Goal: Task Accomplishment & Management: Complete application form

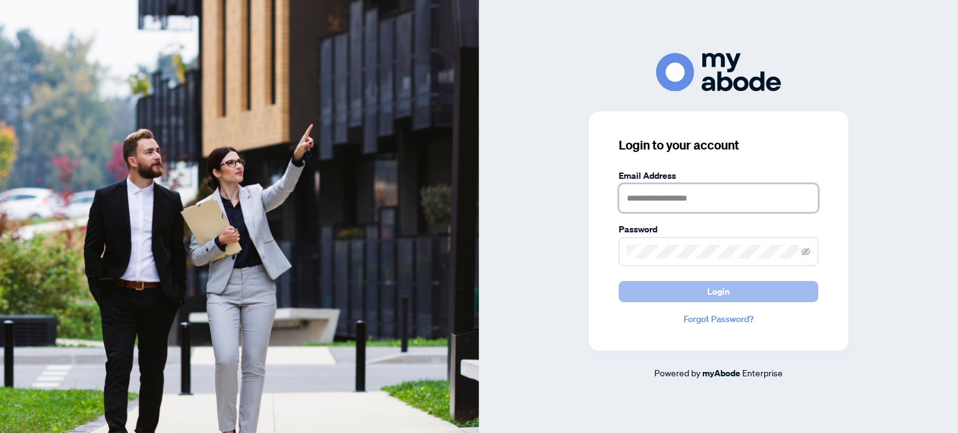
type input "**********"
click at [723, 296] on span "Login" at bounding box center [718, 292] width 22 height 20
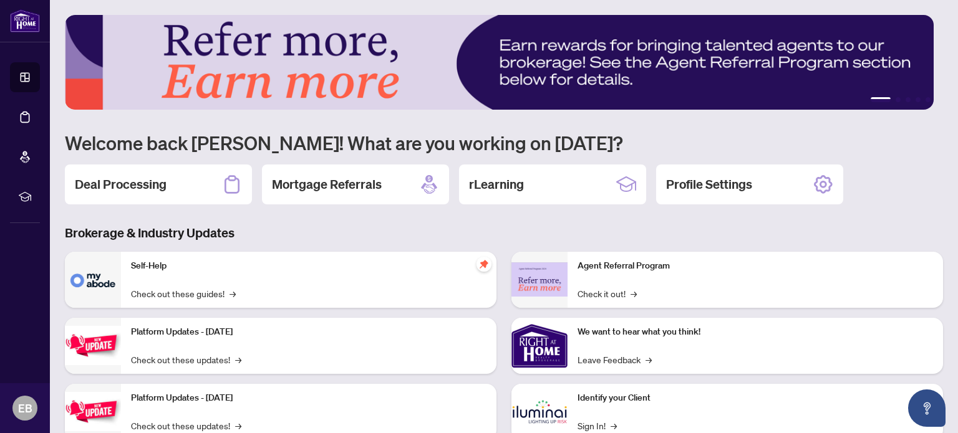
click at [130, 178] on h2 "Deal Processing" at bounding box center [121, 184] width 92 height 17
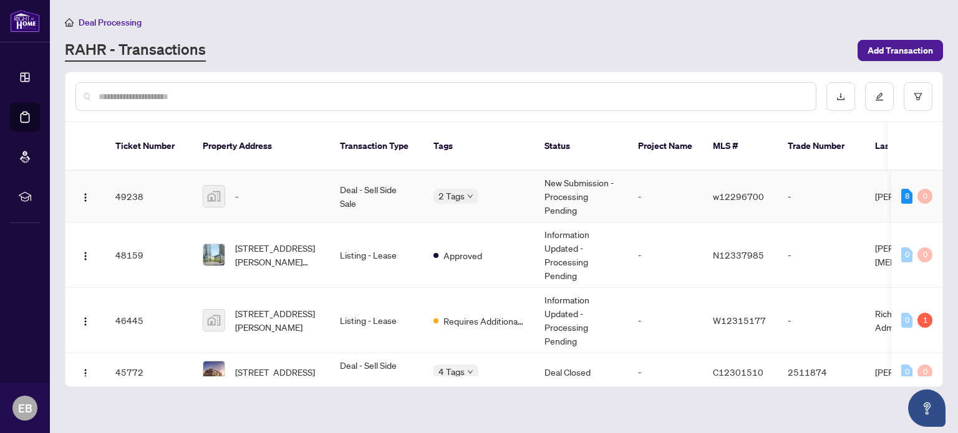
click at [226, 185] on div "-" at bounding box center [261, 196] width 117 height 22
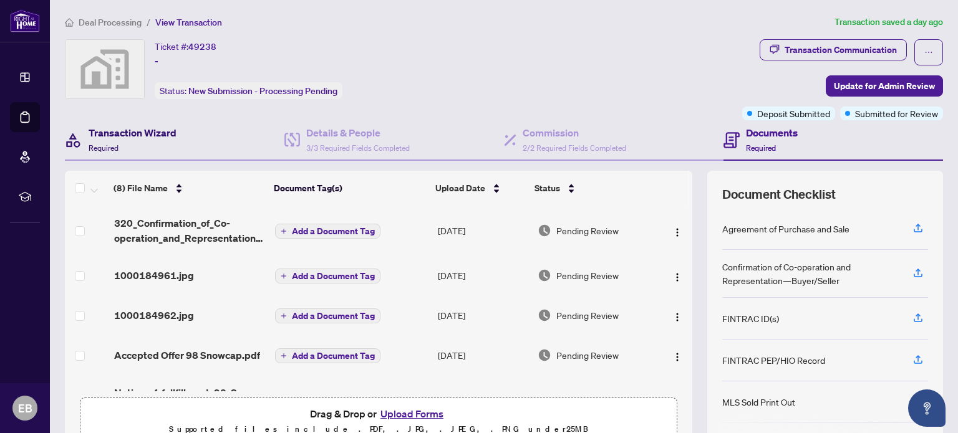
click at [122, 138] on h4 "Transaction Wizard" at bounding box center [133, 132] width 88 height 15
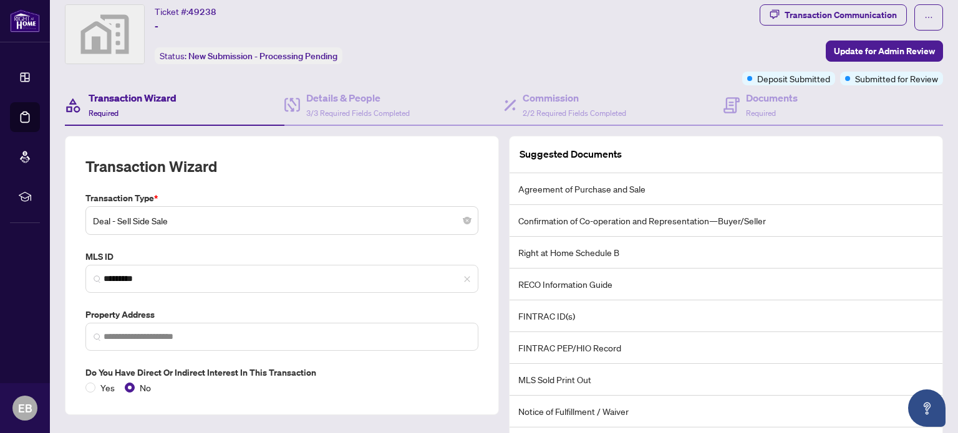
scroll to position [62, 0]
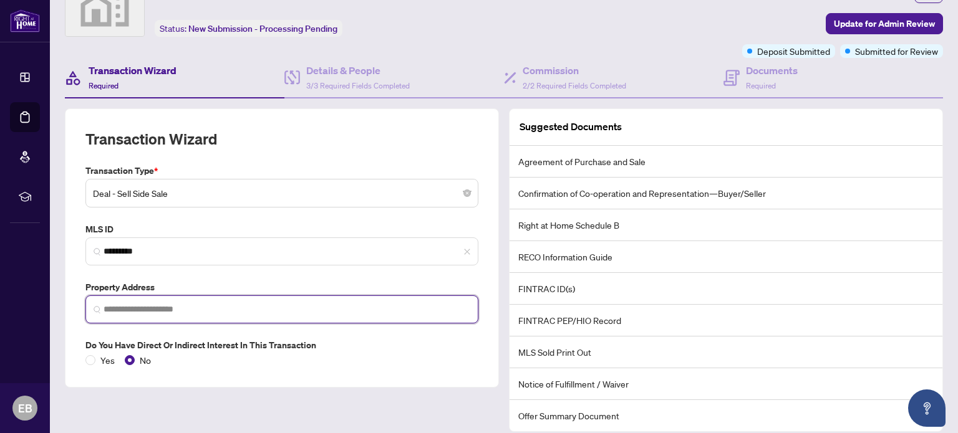
click at [180, 311] on input "search" at bounding box center [287, 309] width 367 height 13
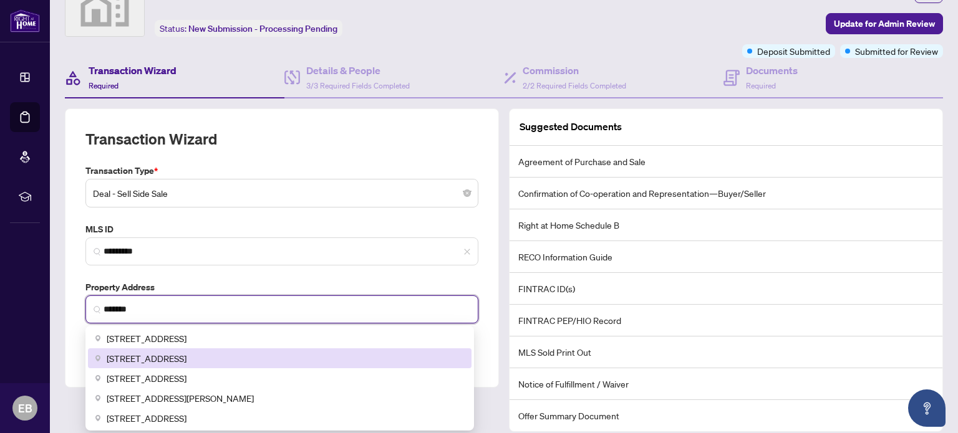
click at [175, 352] on span "98 Snowcap Road, Brampton, ON, Canada" at bounding box center [147, 359] width 80 height 14
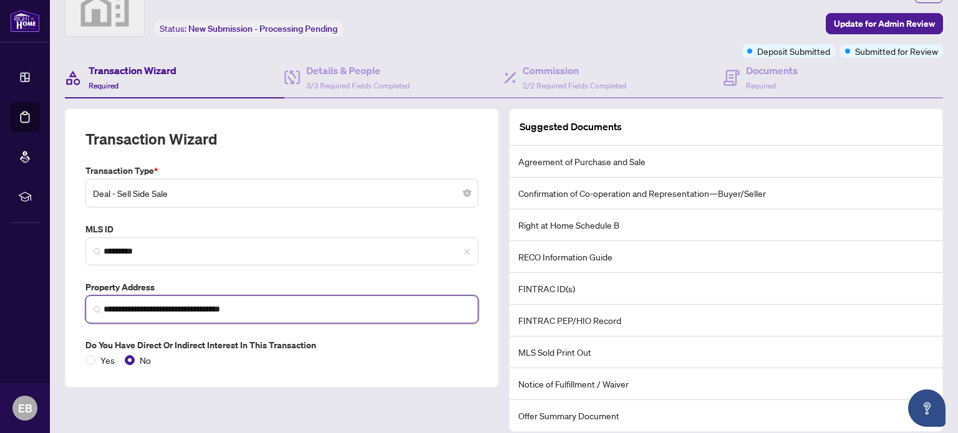
scroll to position [147, 0]
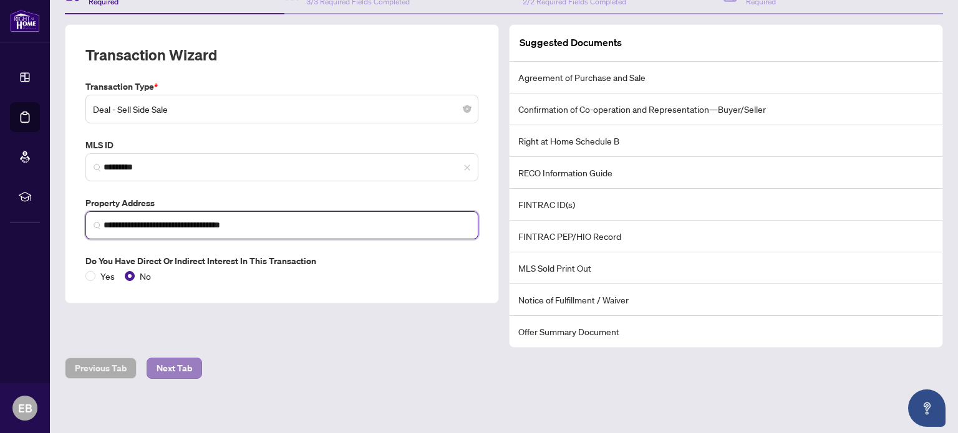
type input "**********"
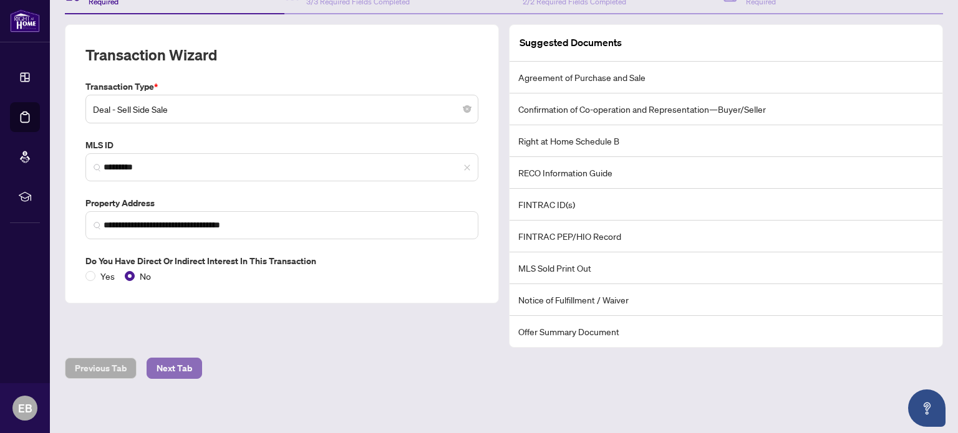
click at [183, 365] on span "Next Tab" at bounding box center [175, 369] width 36 height 20
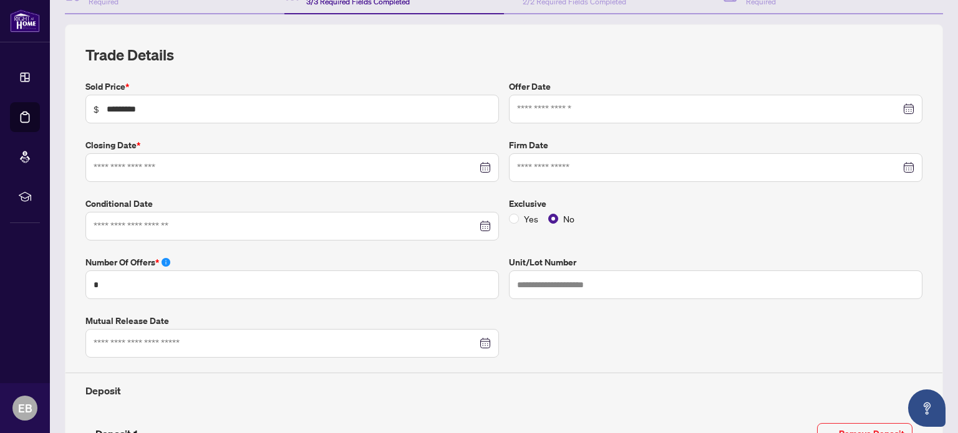
type input "**********"
click at [897, 166] on div at bounding box center [715, 168] width 397 height 14
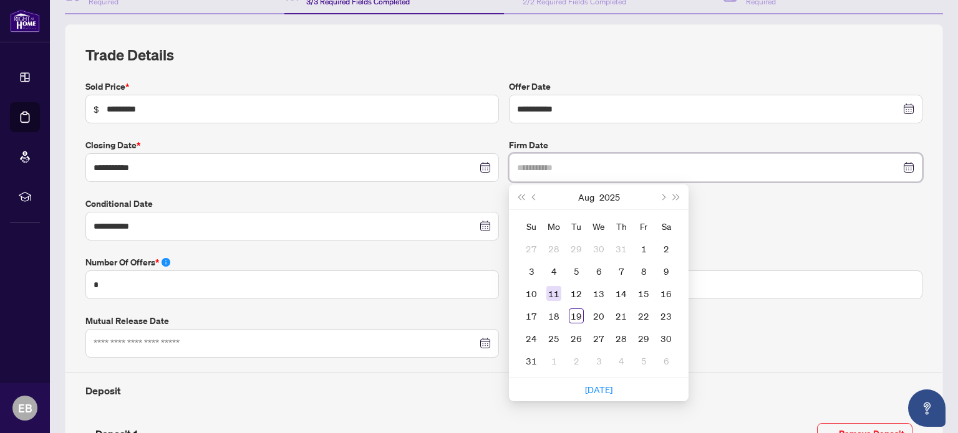
type input "**********"
click at [552, 289] on div "11" at bounding box center [553, 293] width 15 height 15
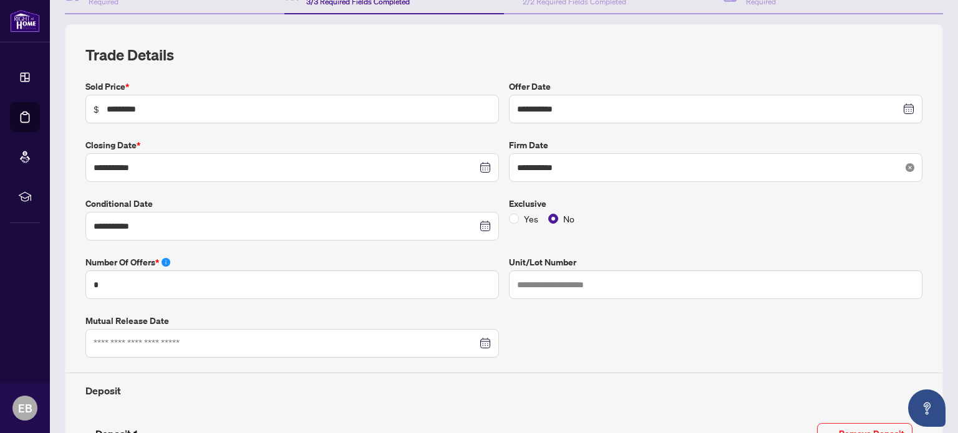
click at [905, 165] on icon "close-circle" at bounding box center [909, 167] width 9 height 9
click at [899, 164] on div at bounding box center [715, 168] width 397 height 14
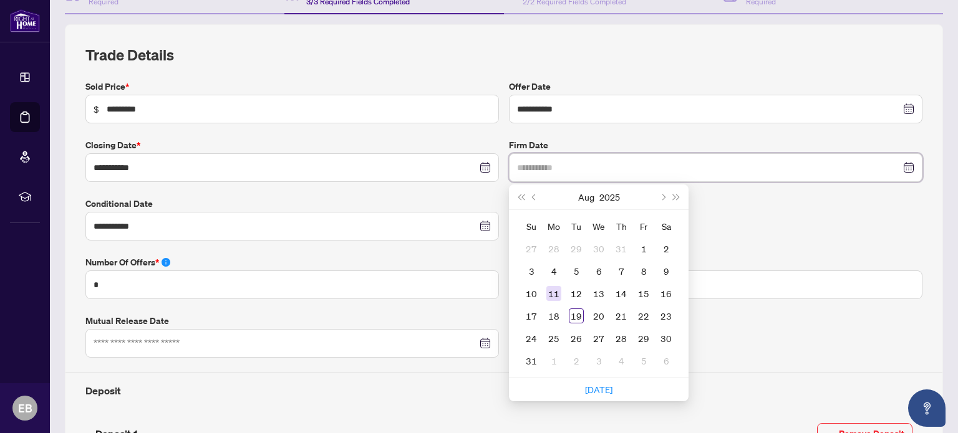
type input "**********"
click at [550, 292] on div "11" at bounding box center [553, 293] width 15 height 15
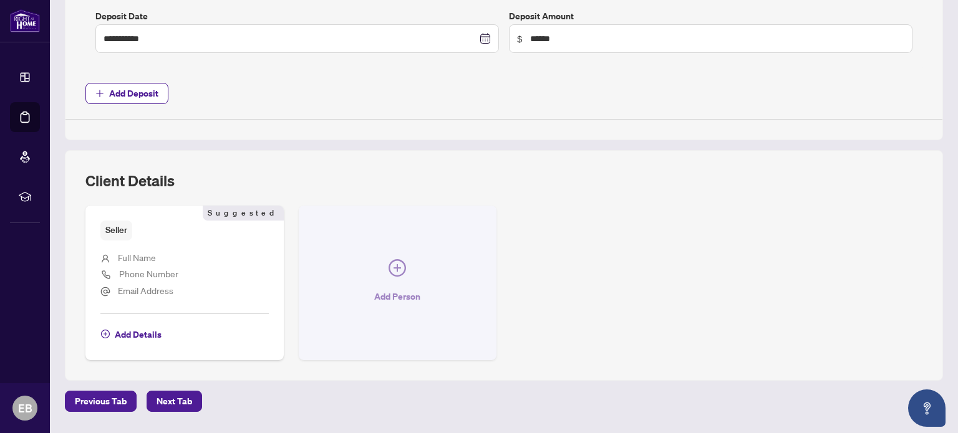
scroll to position [678, 0]
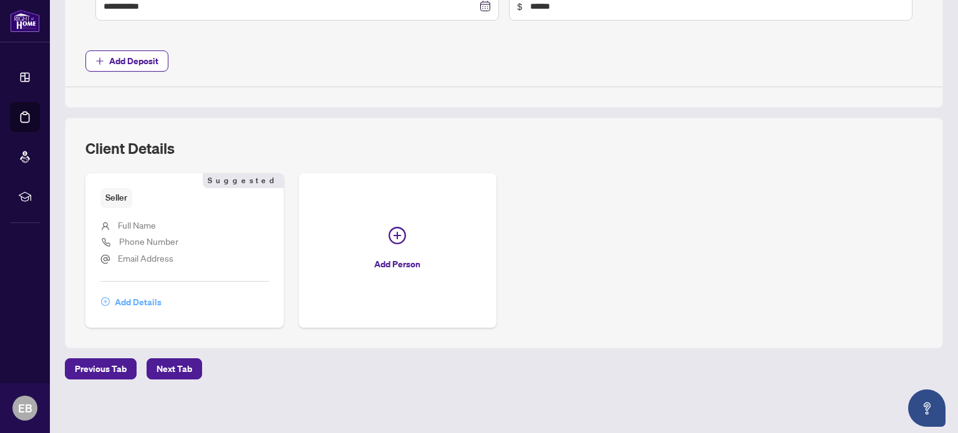
click at [136, 299] on span "Add Details" at bounding box center [138, 302] width 47 height 20
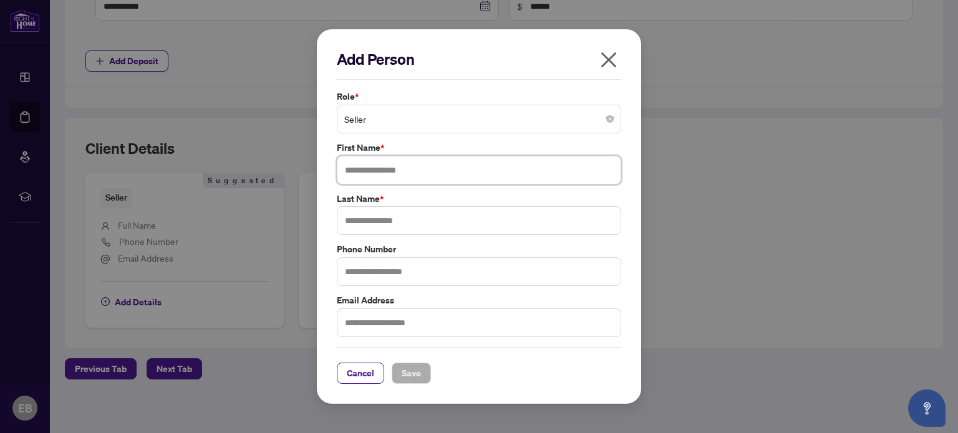
click at [375, 161] on input "text" at bounding box center [479, 170] width 284 height 29
type input "**********"
click at [374, 219] on input "text" at bounding box center [479, 220] width 284 height 29
type input "*******"
click at [413, 373] on span "Save" at bounding box center [411, 374] width 19 height 20
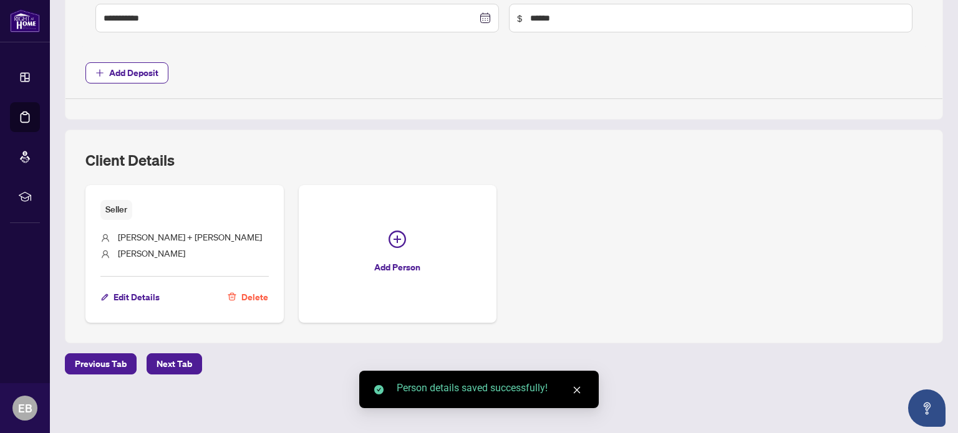
scroll to position [660, 0]
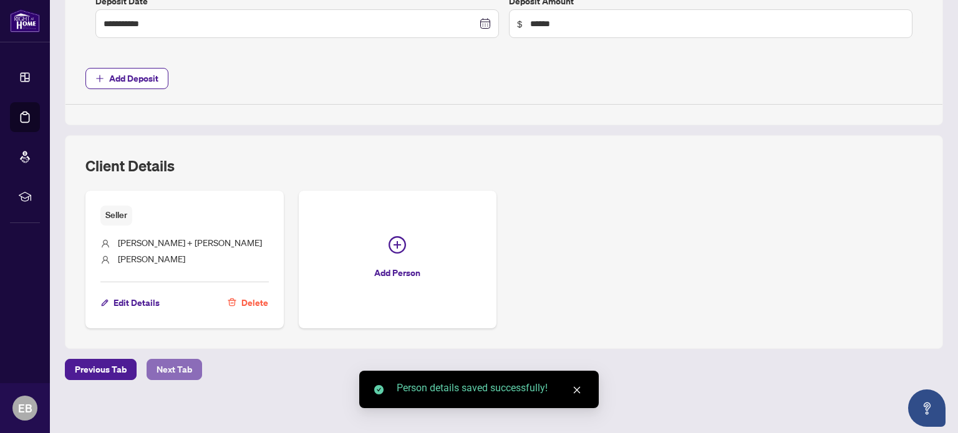
click at [178, 360] on span "Next Tab" at bounding box center [175, 370] width 36 height 20
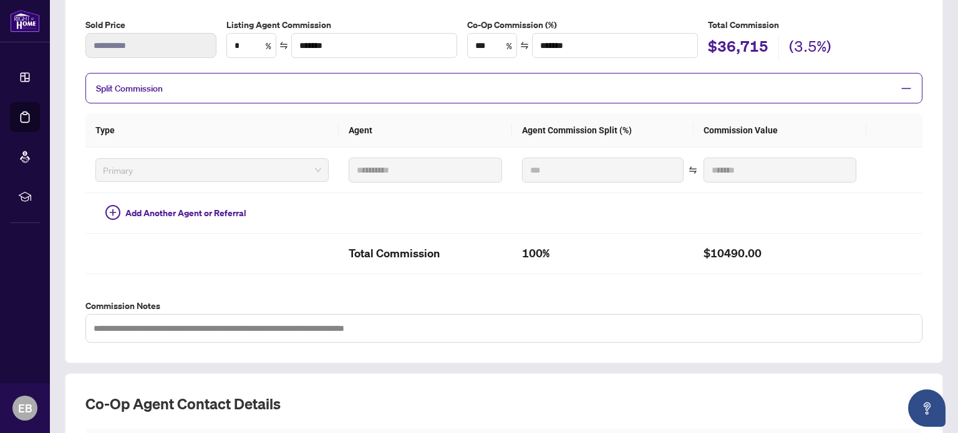
scroll to position [429, 0]
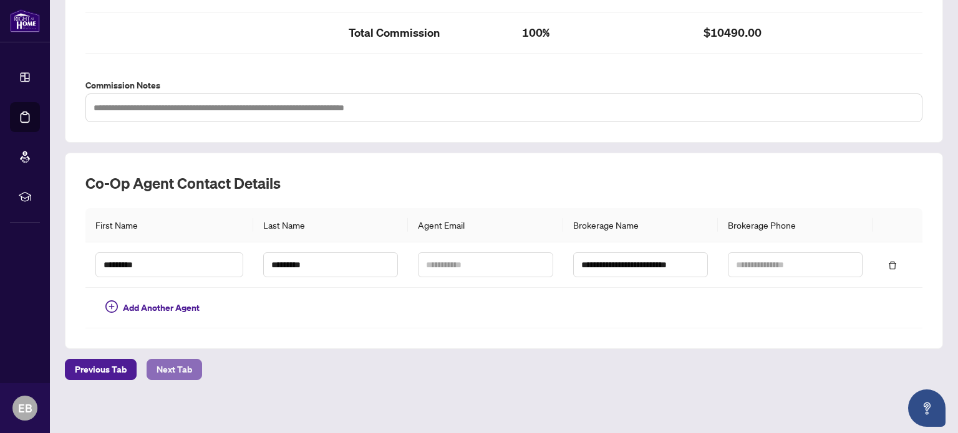
click at [177, 360] on span "Next Tab" at bounding box center [175, 370] width 36 height 20
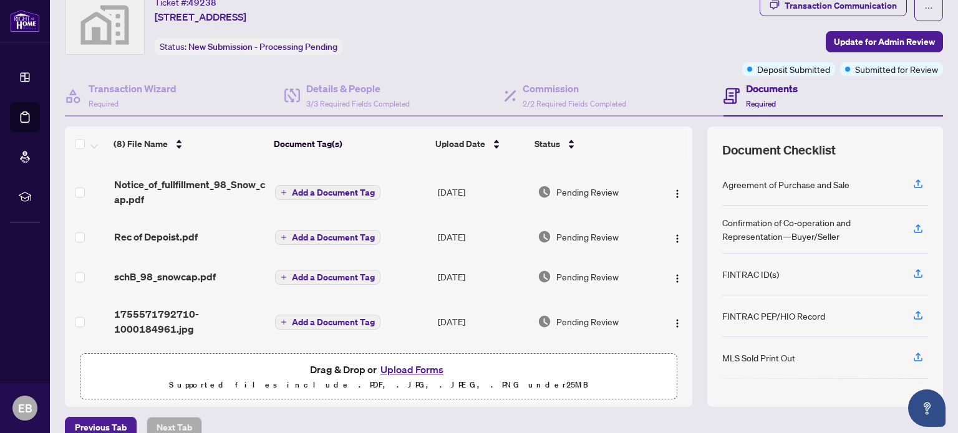
scroll to position [105, 0]
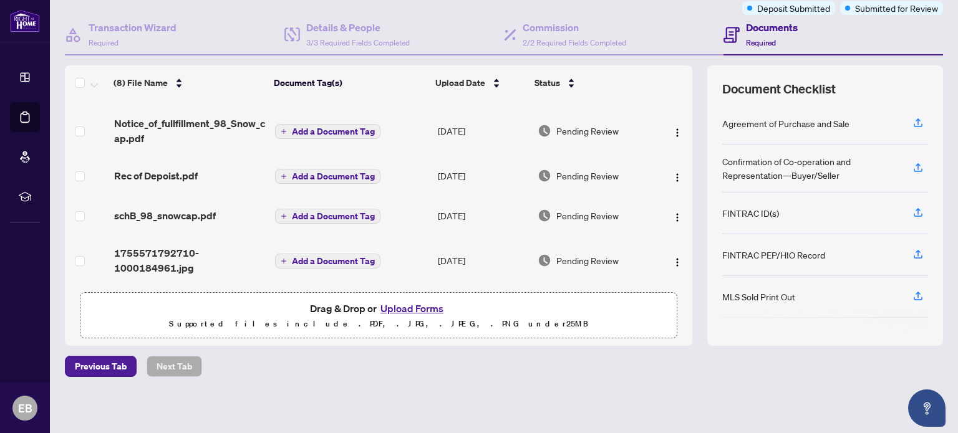
click at [392, 306] on button "Upload Forms" at bounding box center [412, 309] width 70 height 16
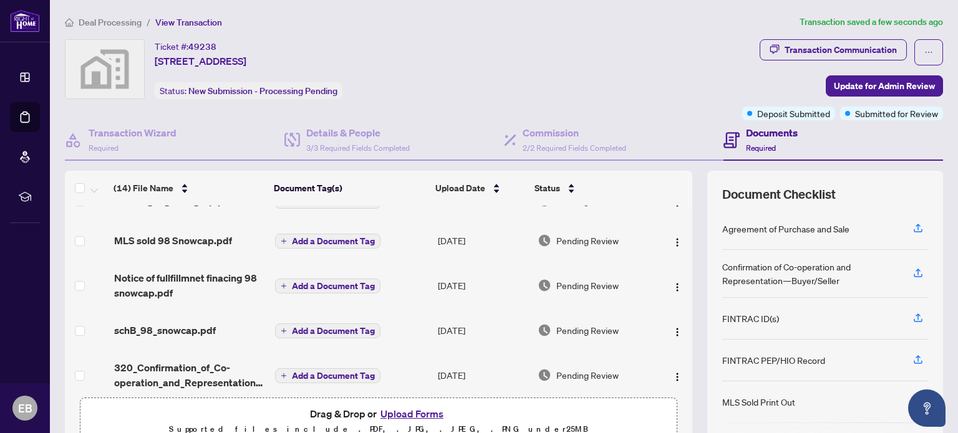
scroll to position [0, 0]
click at [863, 85] on span "Update for Admin Review" at bounding box center [884, 86] width 101 height 20
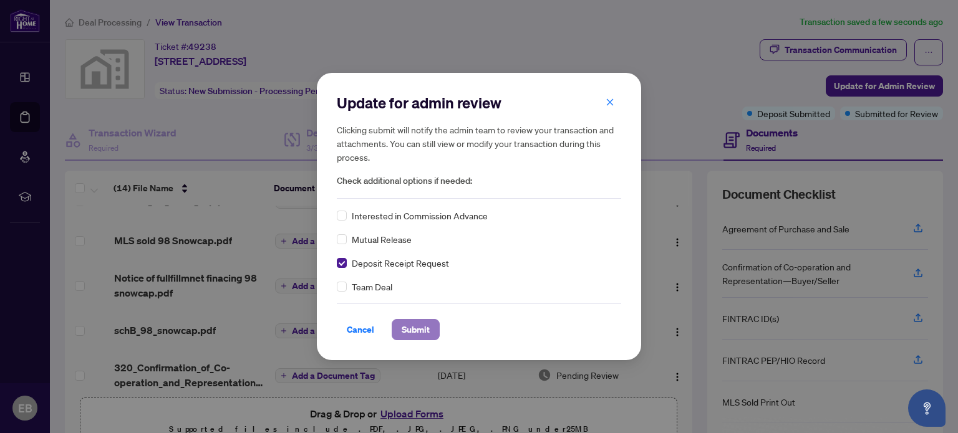
click at [419, 331] on span "Submit" at bounding box center [416, 330] width 28 height 20
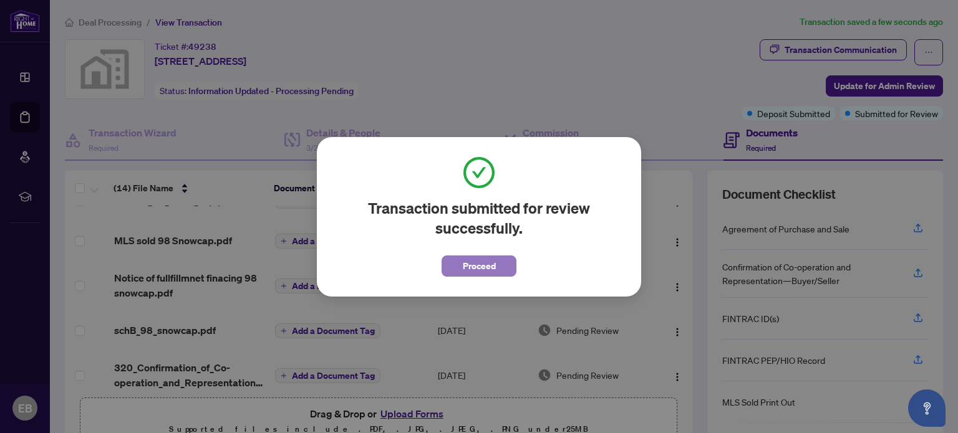
click at [465, 269] on span "Proceed" at bounding box center [479, 266] width 33 height 20
